Goal: Task Accomplishment & Management: Use online tool/utility

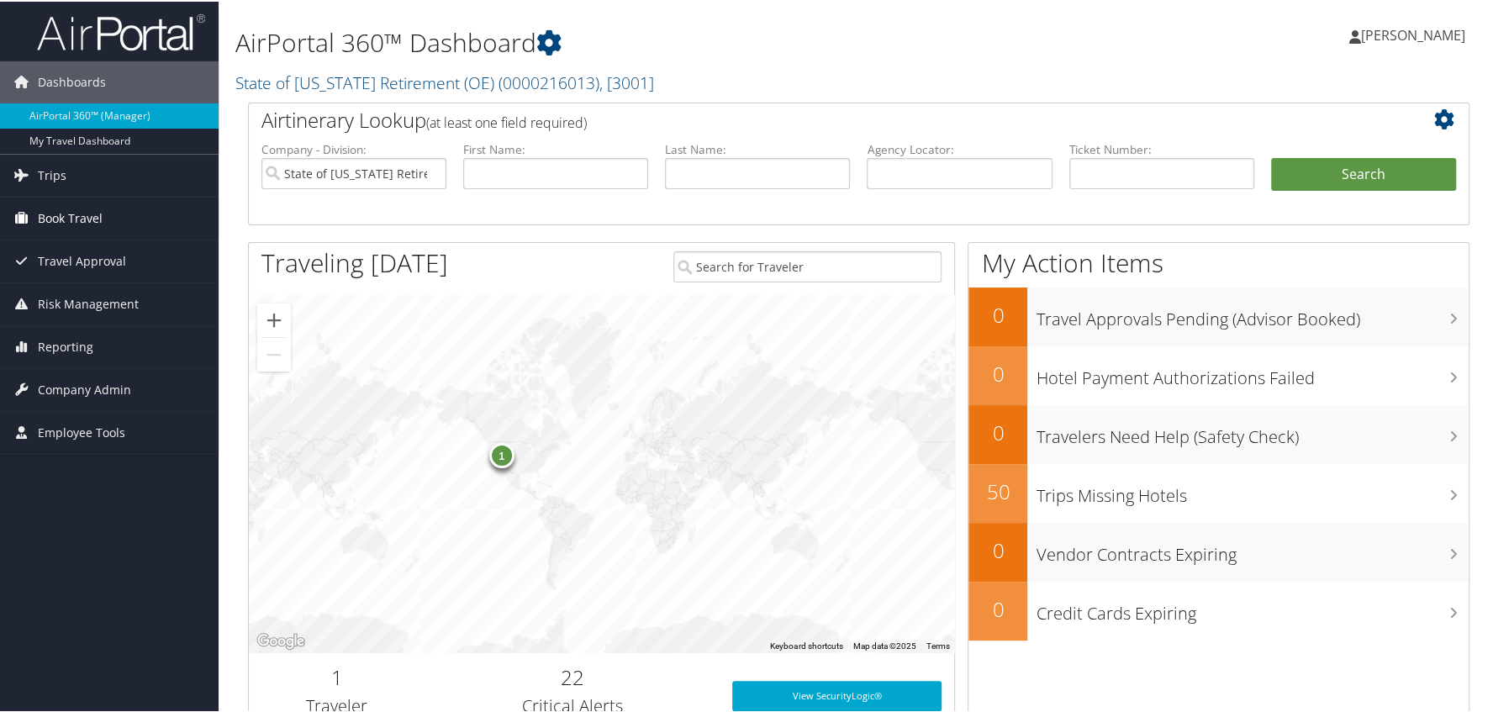
click at [48, 218] on span "Book Travel" at bounding box center [70, 217] width 65 height 42
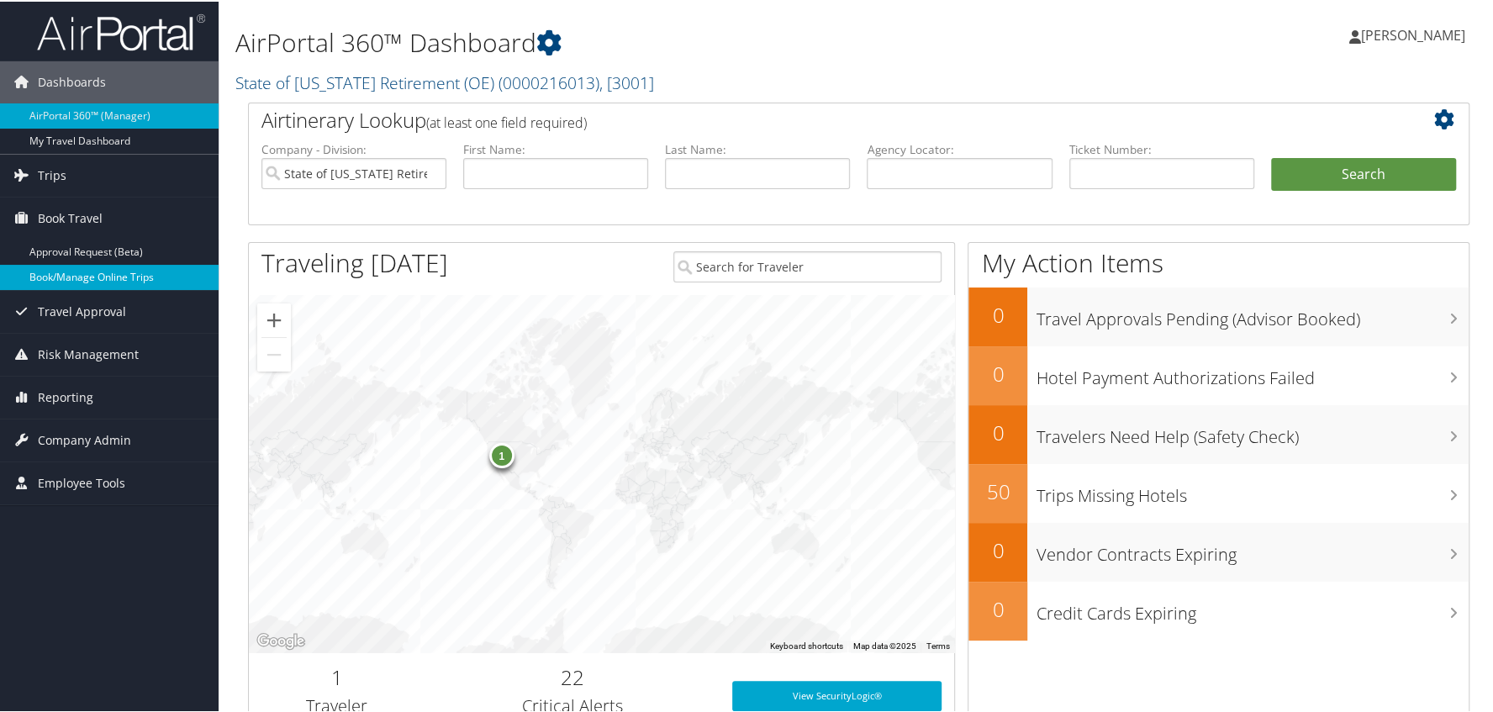
click at [50, 277] on link "Book/Manage Online Trips" at bounding box center [109, 275] width 219 height 25
